Goal: Task Accomplishment & Management: Manage account settings

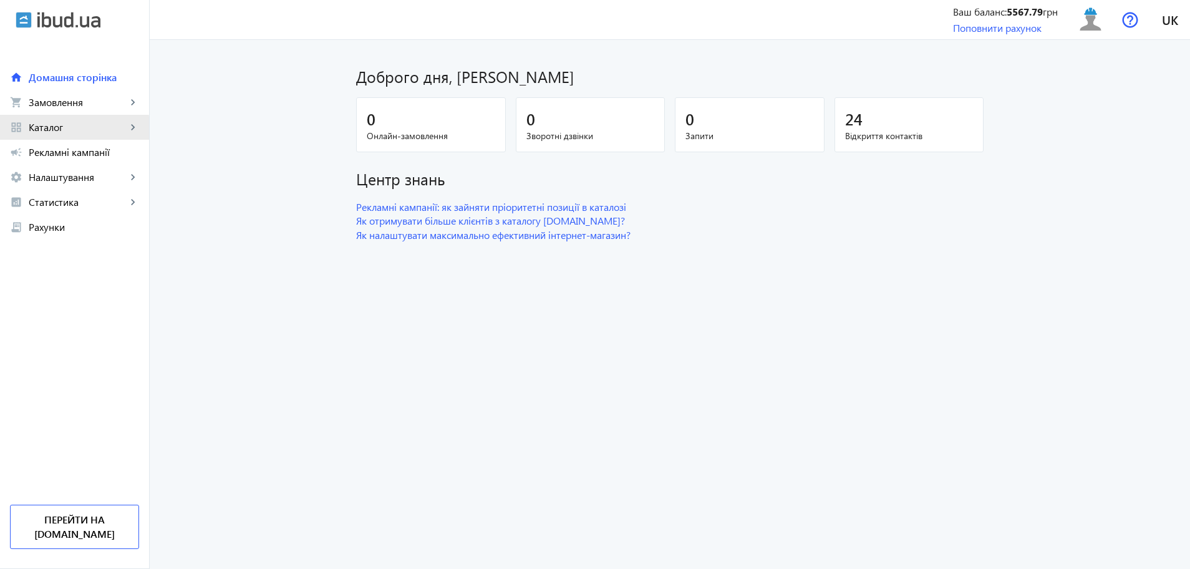
click at [42, 128] on span "Каталог" at bounding box center [78, 127] width 98 height 12
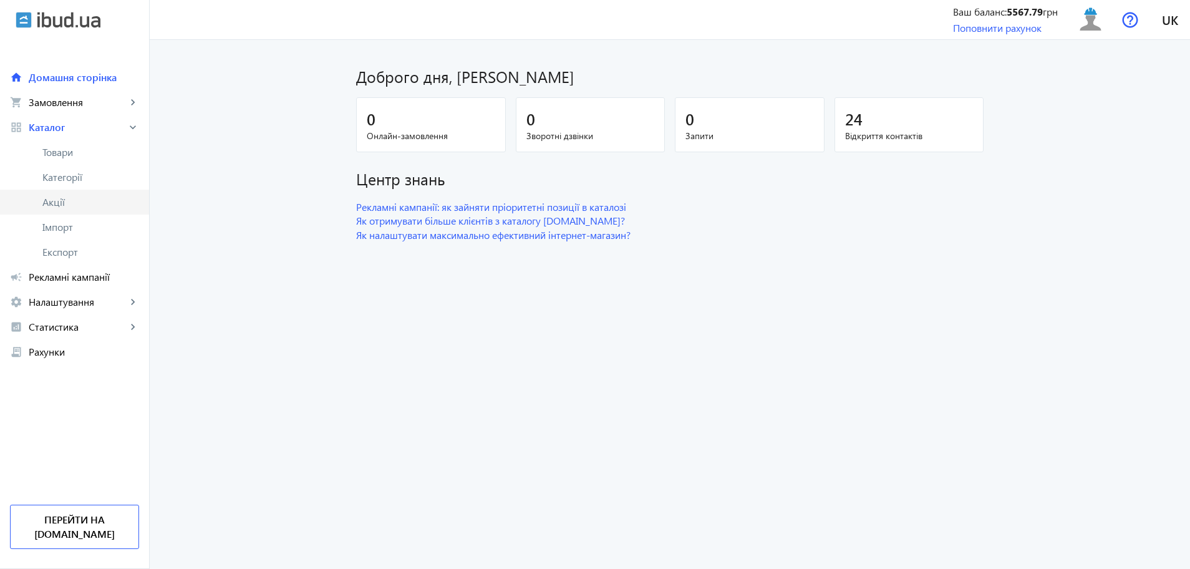
click at [52, 203] on span "Акції" at bounding box center [90, 202] width 97 height 12
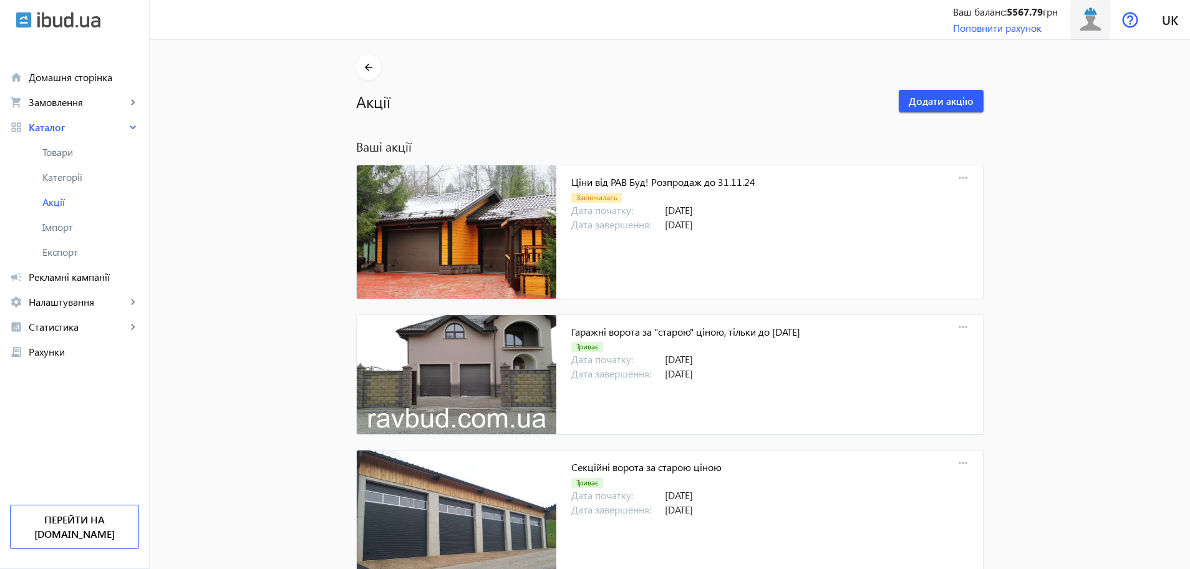
click at [1090, 22] on img at bounding box center [1091, 20] width 28 height 28
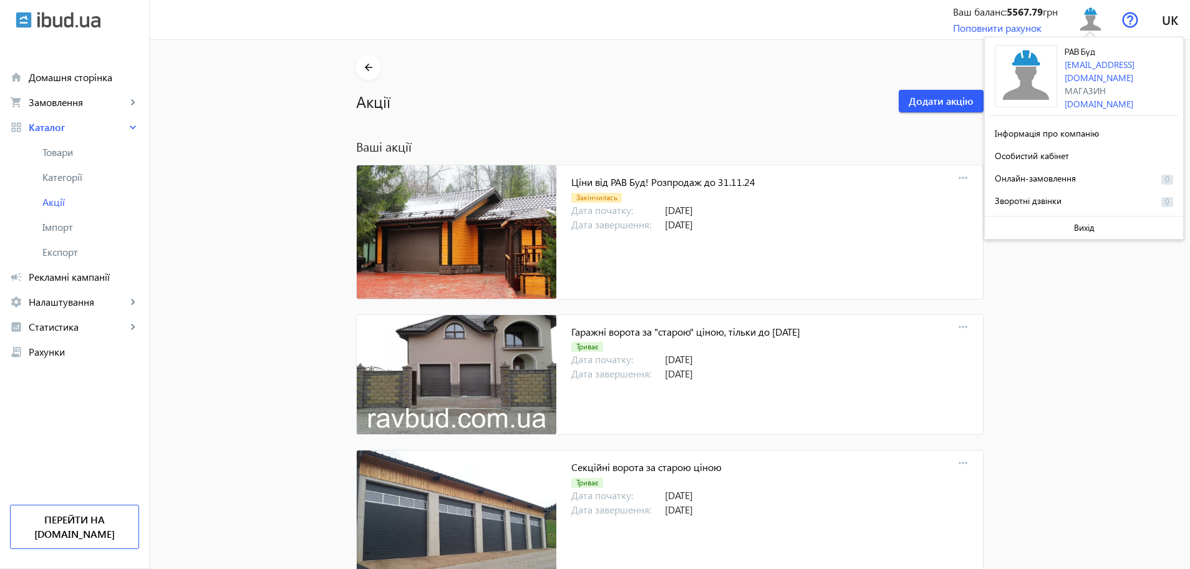
click at [1027, 69] on img at bounding box center [1026, 76] width 62 height 62
click at [1023, 127] on span "Інформація про компанію" at bounding box center [1047, 133] width 104 height 12
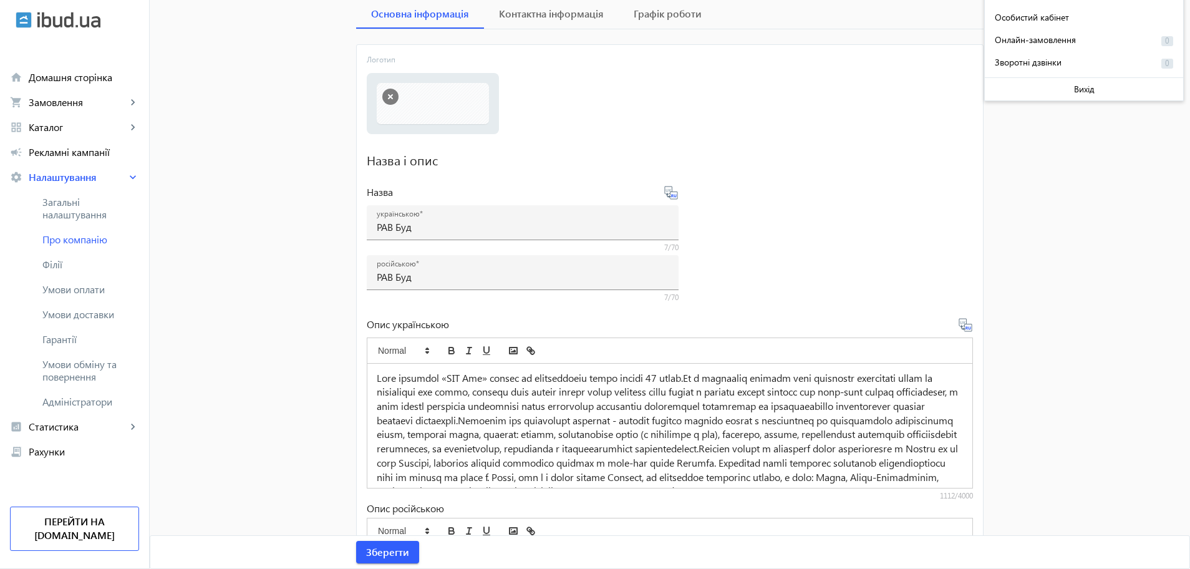
scroll to position [156, 0]
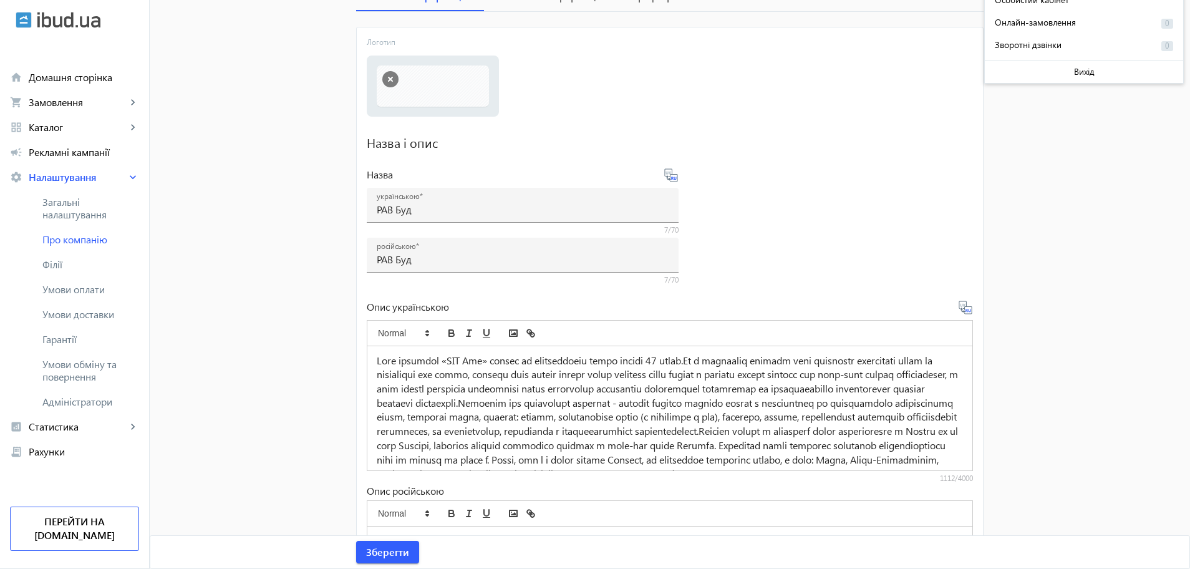
click at [714, 363] on p at bounding box center [670, 417] width 586 height 127
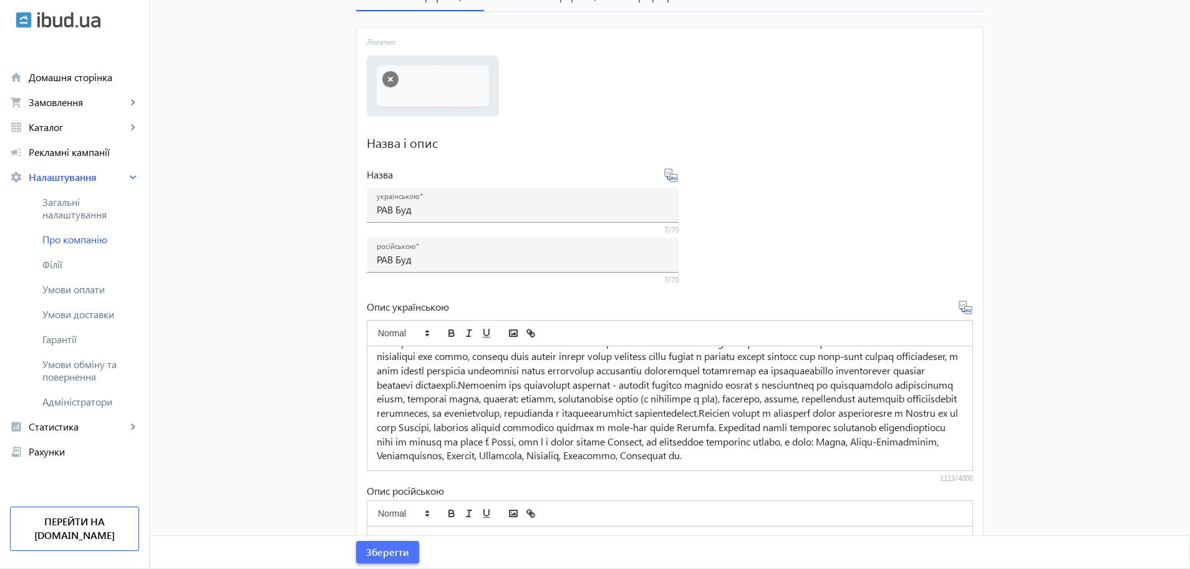
click at [374, 546] on span "Зберегти" at bounding box center [387, 552] width 43 height 14
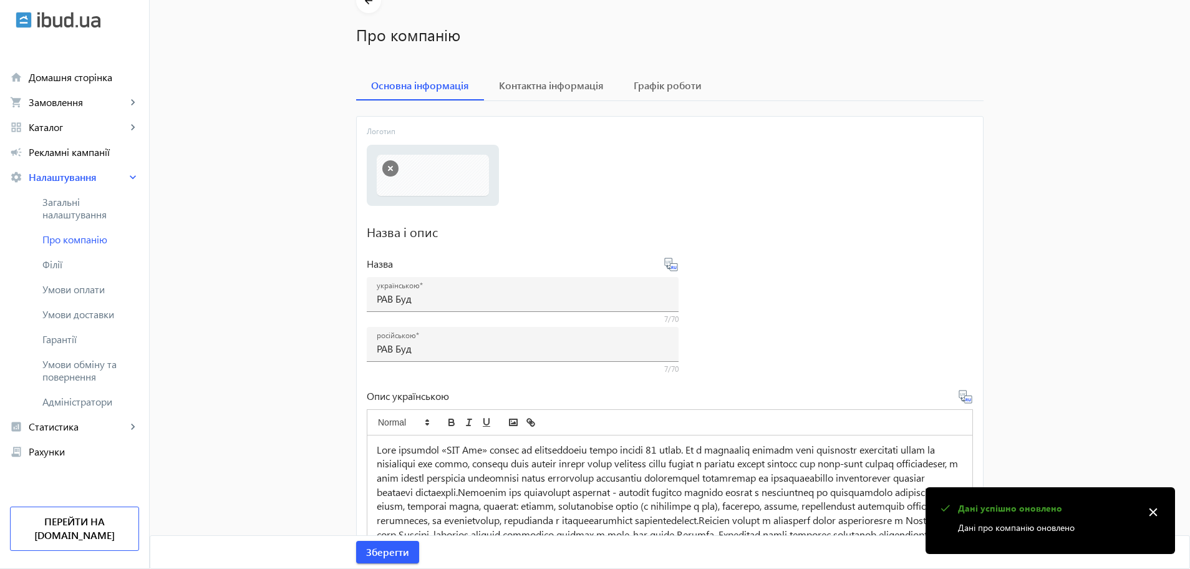
scroll to position [0, 0]
